Goal: Transaction & Acquisition: Book appointment/travel/reservation

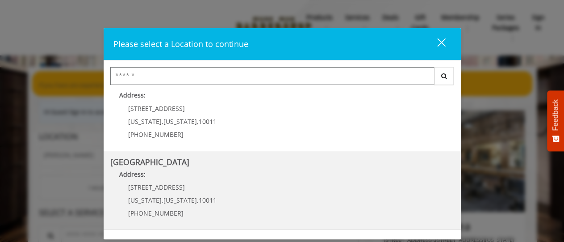
scroll to position [96, 0]
click at [236, 190] on Street "Chelsea 15th Street Address: 267 W 15th St New York , New York , 10011 (646) 85…" at bounding box center [282, 190] width 344 height 65
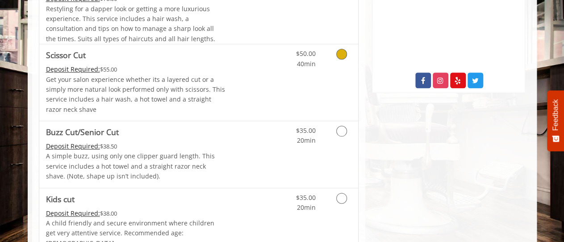
scroll to position [464, 0]
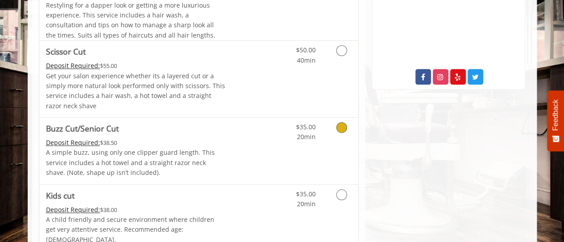
click at [342, 122] on icon "Grooming services" at bounding box center [341, 127] width 11 height 11
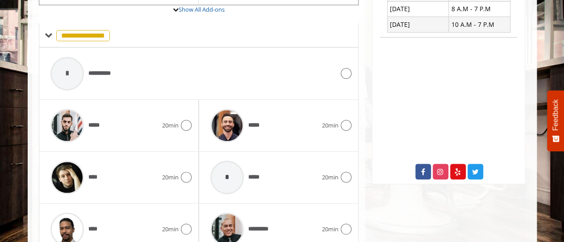
scroll to position [384, 0]
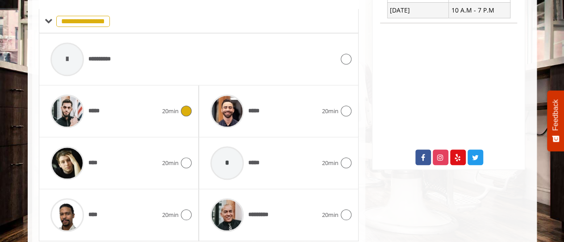
click at [186, 108] on icon at bounding box center [186, 110] width 11 height 11
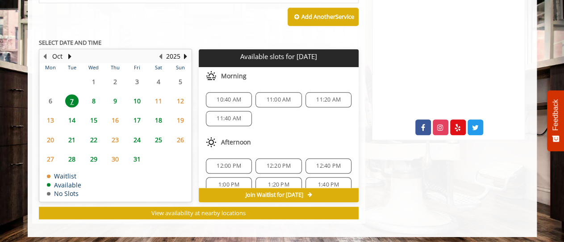
scroll to position [415, 0]
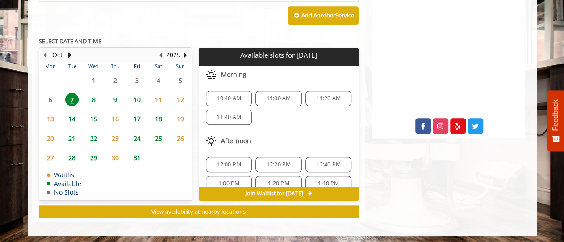
click at [114, 98] on span "9" at bounding box center [114, 99] width 13 height 13
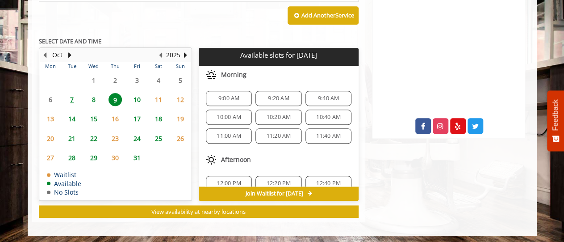
click at [94, 98] on span "8" at bounding box center [93, 99] width 13 height 13
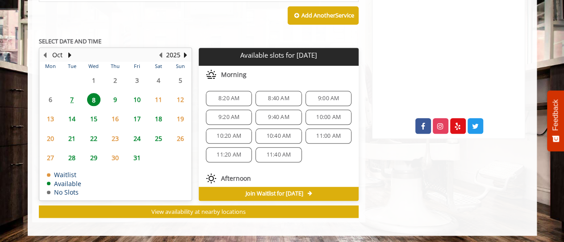
click at [116, 96] on span "9" at bounding box center [114, 99] width 13 height 13
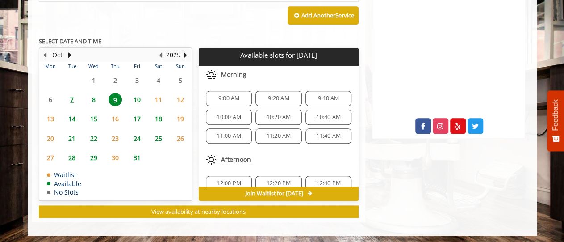
click at [137, 99] on span "10" at bounding box center [136, 99] width 13 height 13
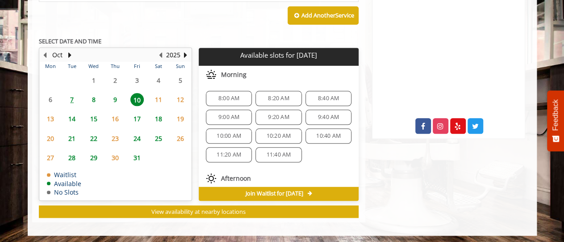
click at [116, 99] on span "9" at bounding box center [114, 99] width 13 height 13
